Goal: Information Seeking & Learning: Learn about a topic

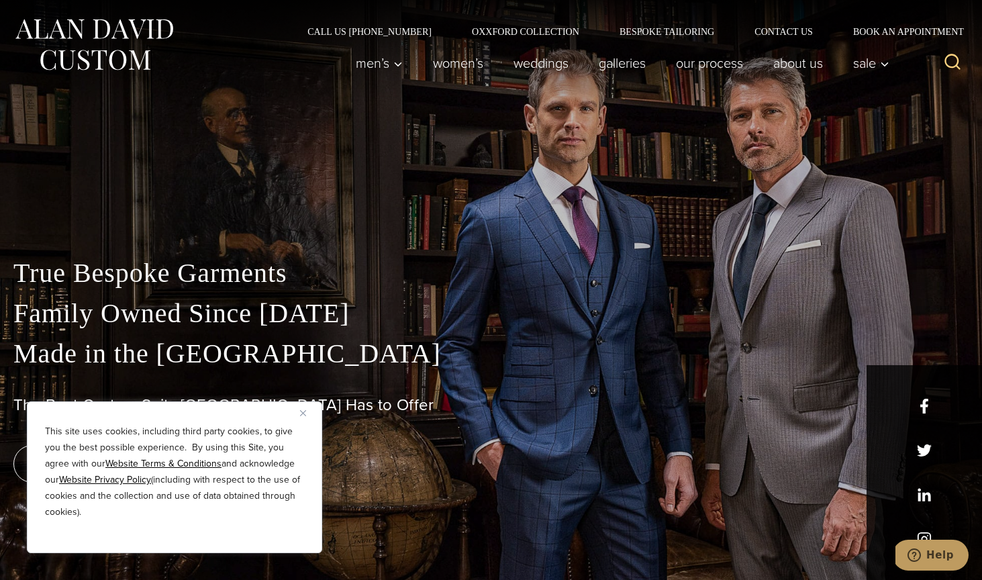
click at [301, 411] on img "Close" at bounding box center [303, 413] width 6 height 6
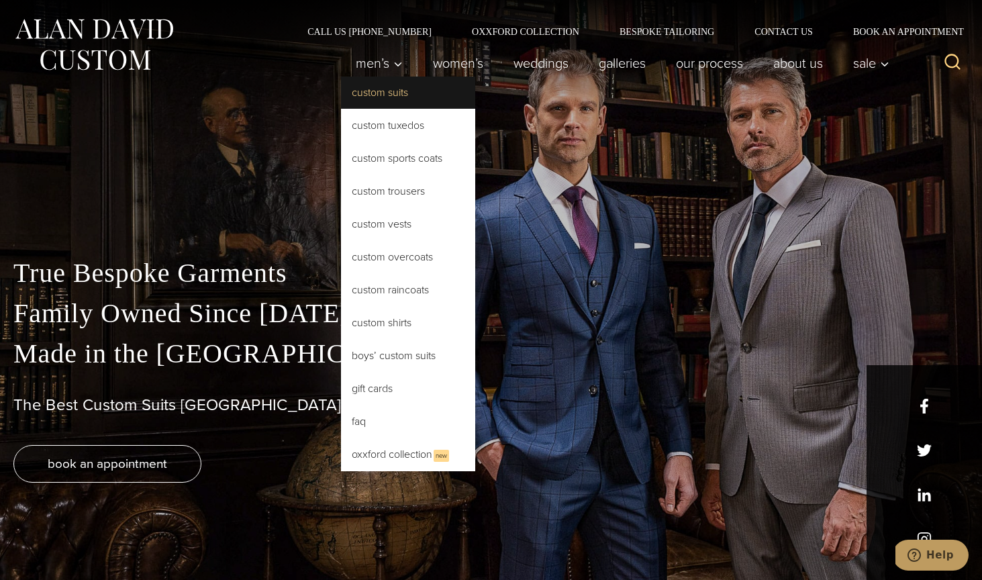
click at [372, 98] on link "Custom Suits" at bounding box center [408, 93] width 134 height 32
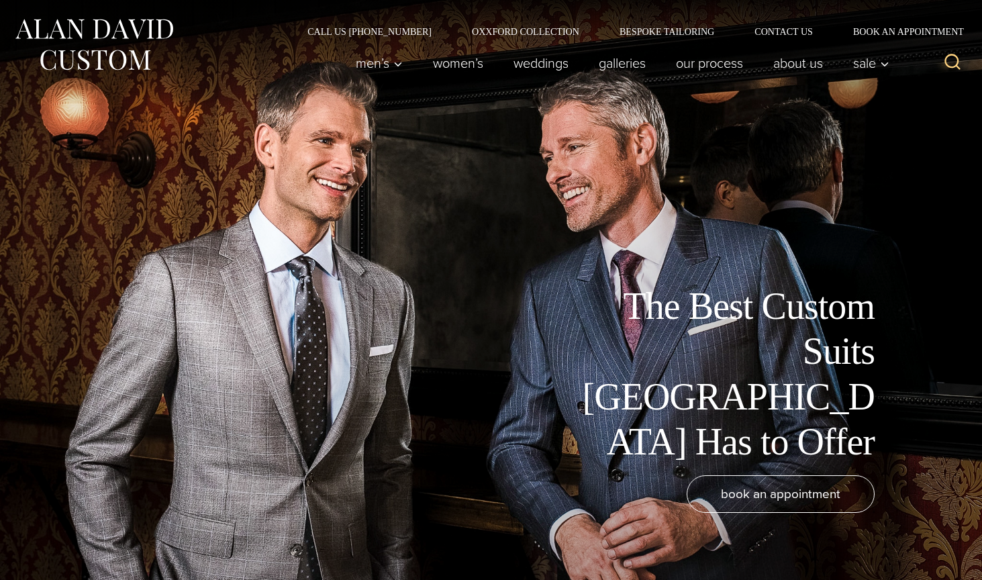
scroll to position [133, 0]
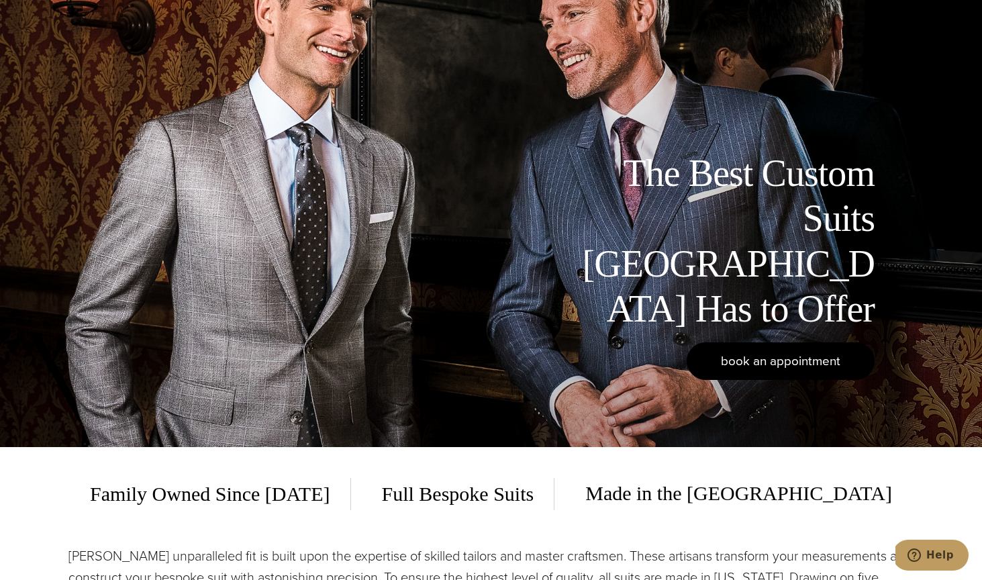
click at [786, 370] on span "book an appointment" at bounding box center [780, 360] width 119 height 19
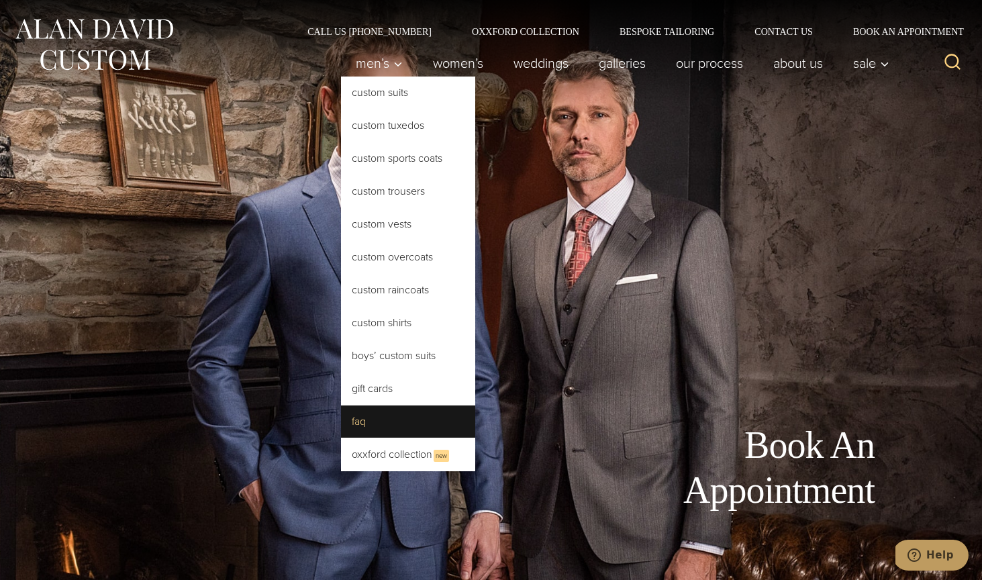
click at [366, 437] on li "FAQ" at bounding box center [408, 421] width 134 height 33
click at [368, 425] on link "FAQ" at bounding box center [408, 421] width 134 height 32
click at [349, 423] on link "FAQ" at bounding box center [408, 421] width 134 height 32
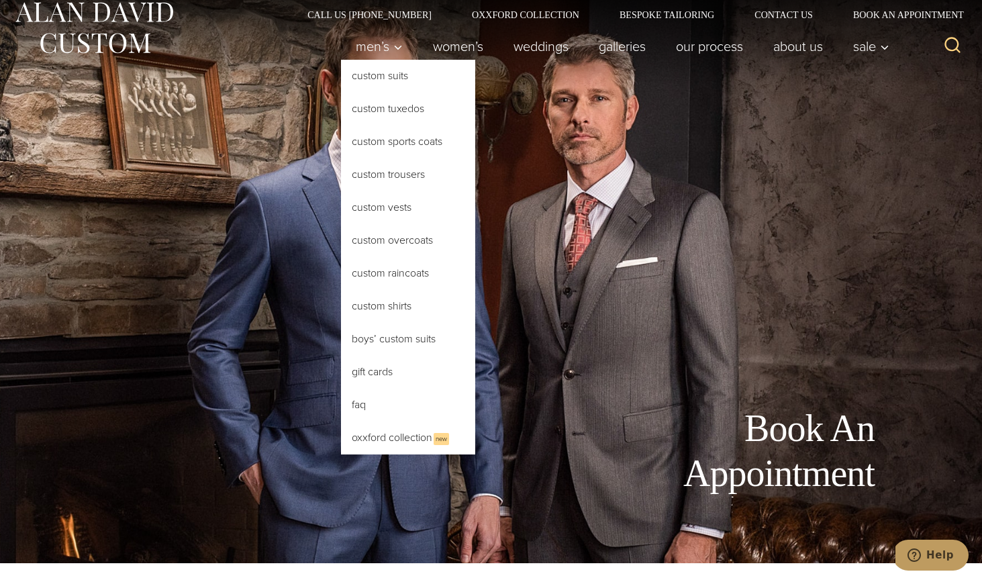
scroll to position [18, 0]
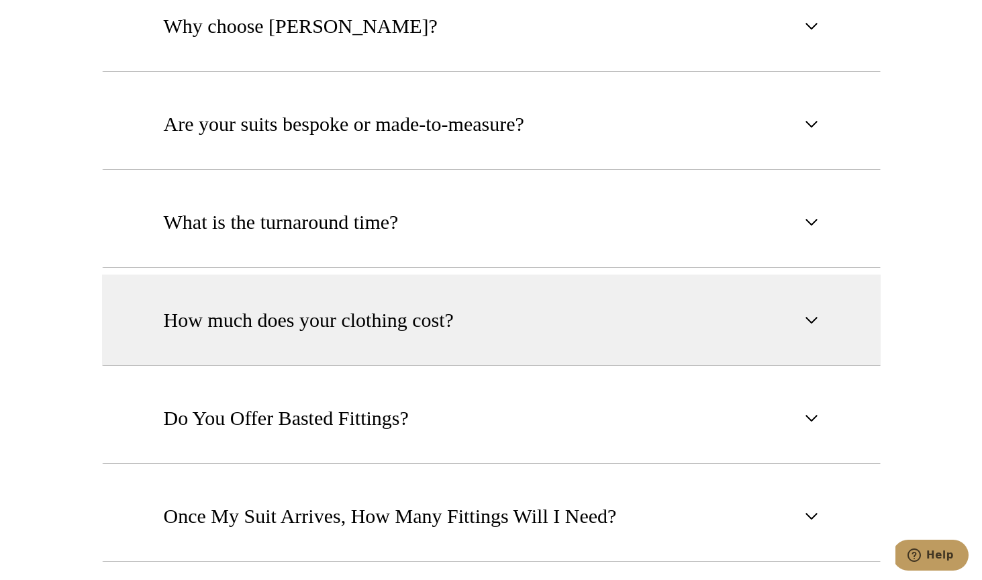
scroll to position [856, 0]
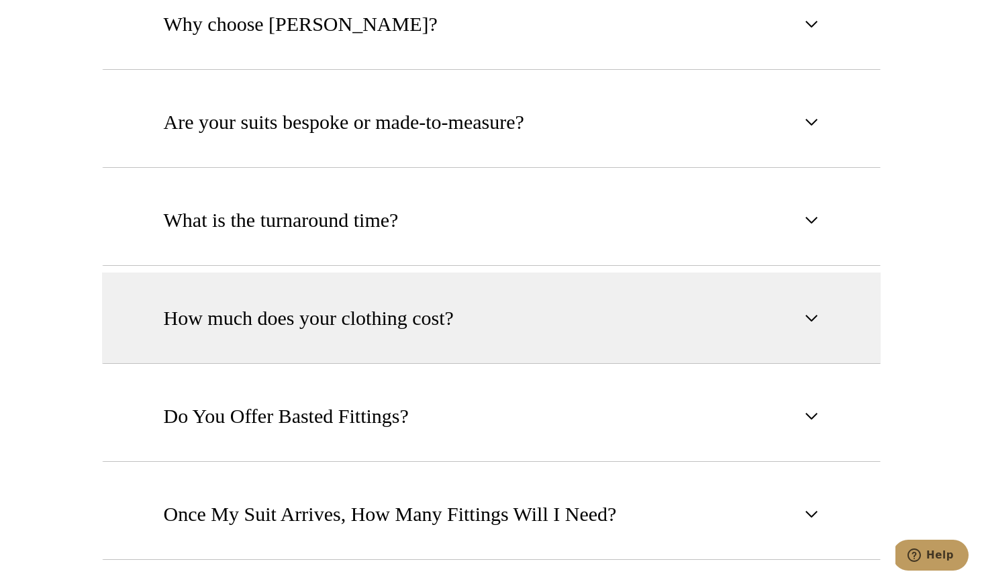
click at [364, 325] on span "How much does your clothing cost?" at bounding box center [309, 318] width 290 height 30
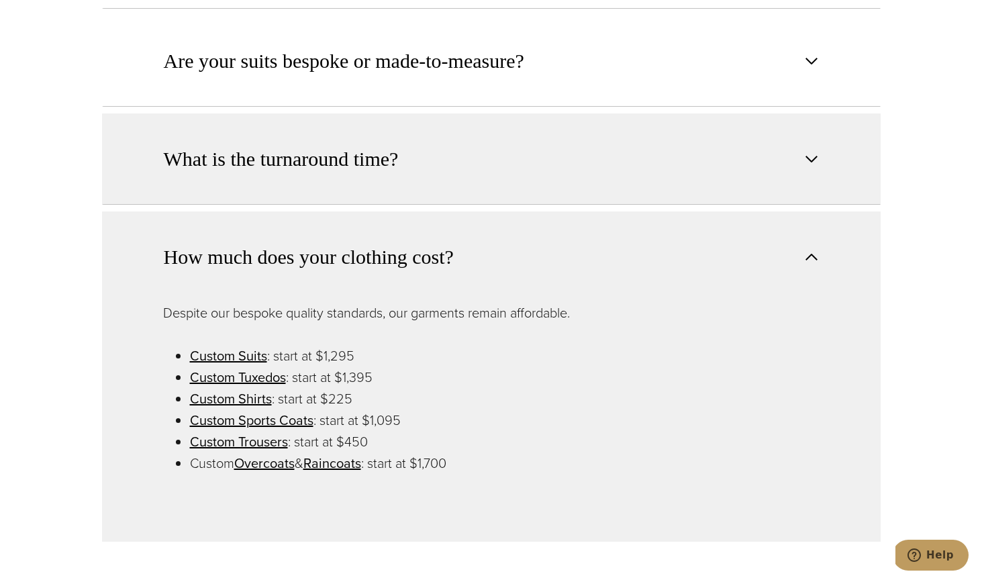
scroll to position [918, 0]
